Goal: Task Accomplishment & Management: Use online tool/utility

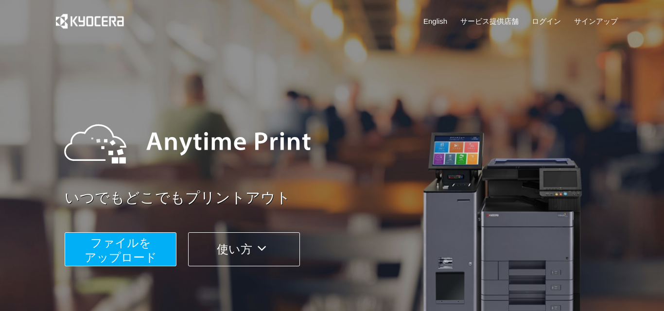
click at [157, 257] on button "ファイルを ​​アップロード" at bounding box center [121, 249] width 112 height 34
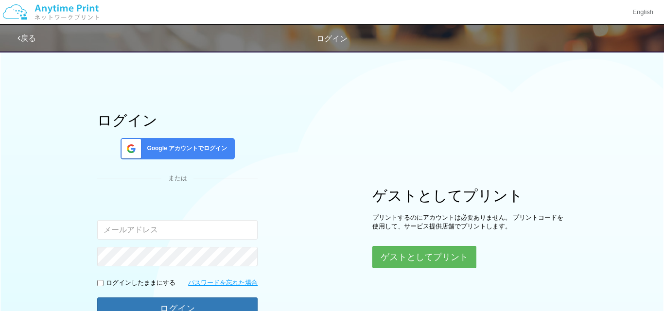
click at [145, 152] on span "Google アカウントでログイン" at bounding box center [185, 148] width 84 height 8
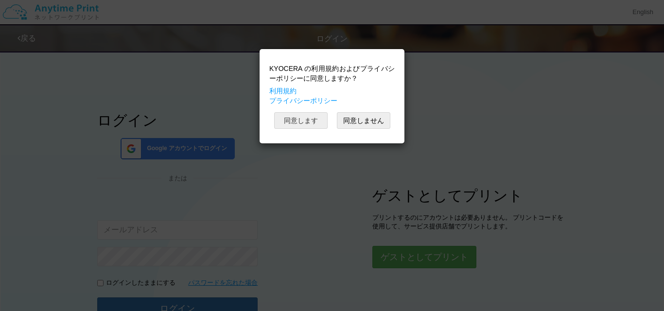
click at [316, 124] on button "同意します" at bounding box center [300, 120] width 53 height 17
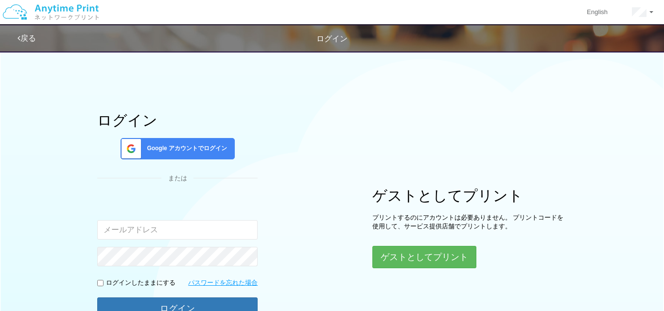
click at [220, 153] on span "Google アカウントでログイン" at bounding box center [185, 148] width 84 height 8
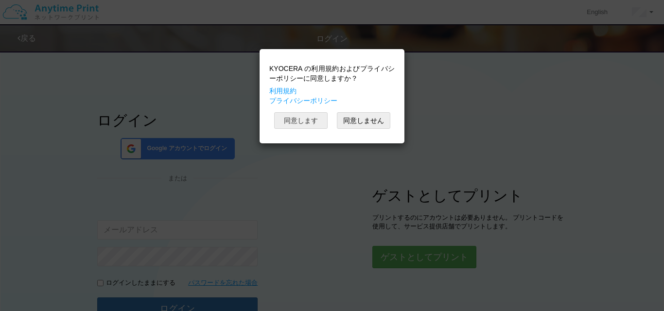
click at [296, 120] on button "同意します" at bounding box center [300, 120] width 53 height 17
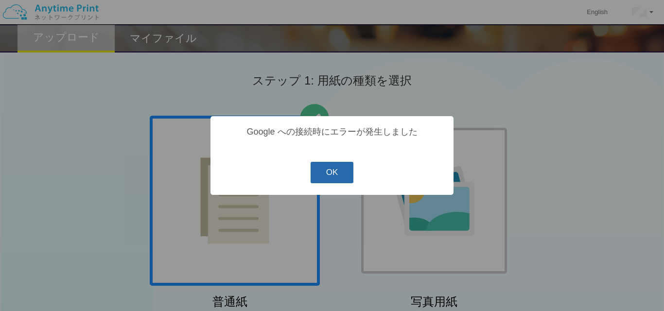
click at [325, 169] on button "OK" at bounding box center [332, 172] width 43 height 21
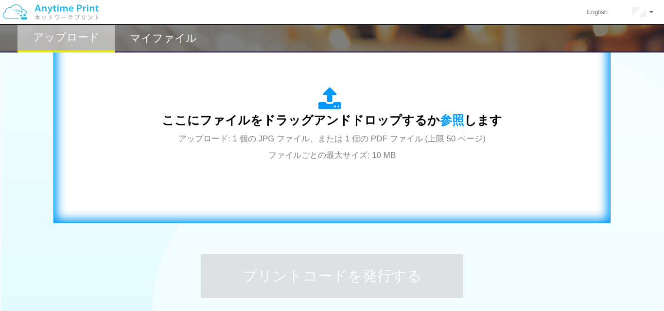
scroll to position [339, 0]
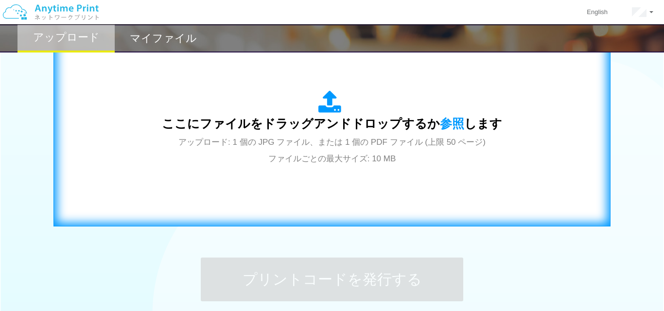
click at [332, 104] on icon at bounding box center [331, 102] width 27 height 24
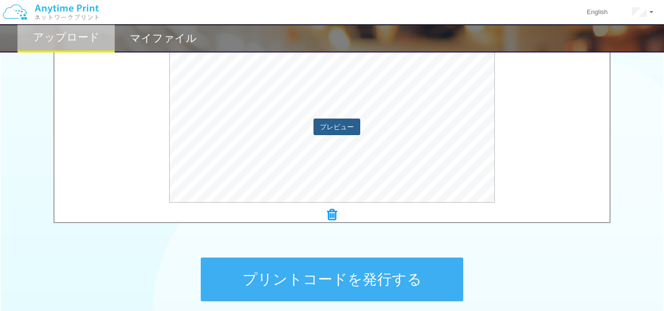
click at [339, 123] on button "プレビュー" at bounding box center [337, 127] width 47 height 17
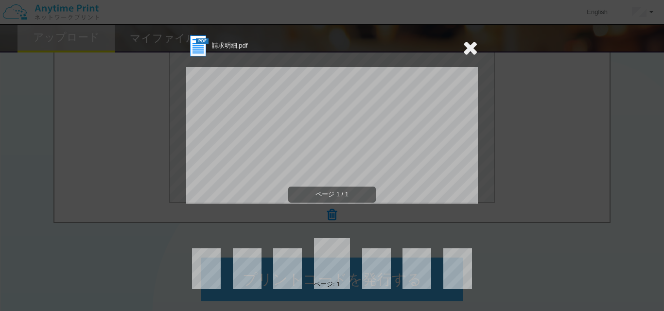
click at [469, 48] on icon at bounding box center [470, 47] width 15 height 19
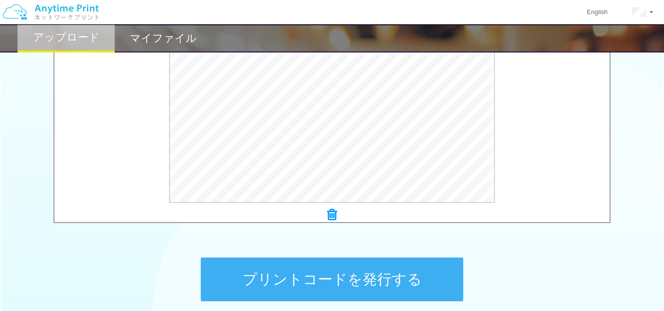
click at [325, 280] on button "プリントコードを発行する" at bounding box center [332, 280] width 262 height 44
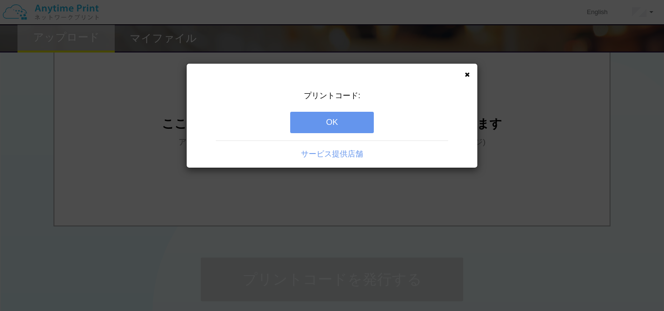
scroll to position [0, 0]
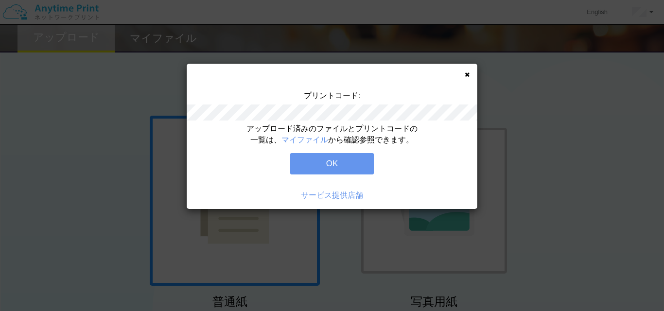
click at [344, 164] on button "OK" at bounding box center [332, 163] width 84 height 21
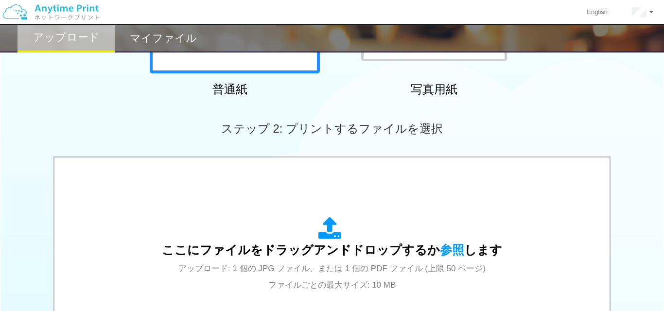
scroll to position [219, 0]
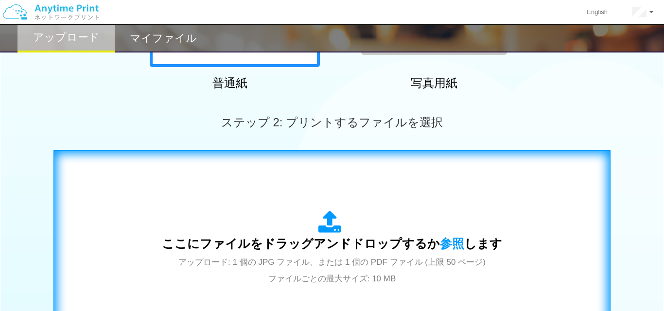
click at [329, 223] on icon at bounding box center [331, 222] width 27 height 24
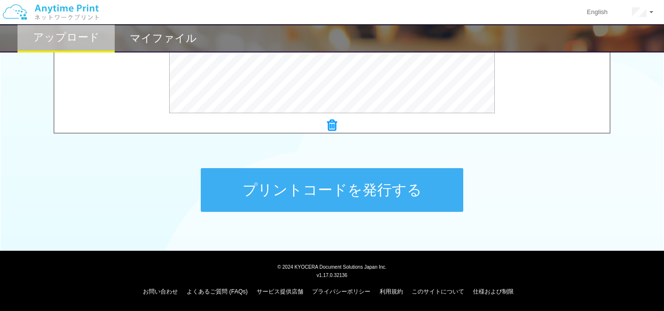
scroll to position [428, 0]
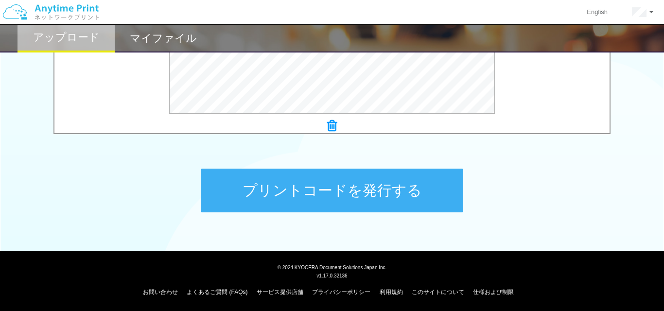
click at [342, 209] on button "プリントコードを発行する" at bounding box center [332, 191] width 262 height 44
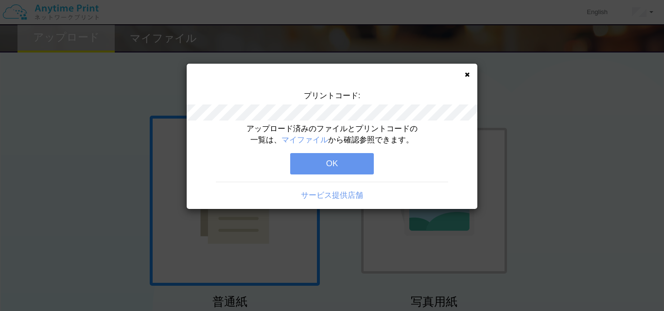
click at [349, 162] on button "OK" at bounding box center [332, 163] width 84 height 21
